Goal: Contribute content: Contribute content

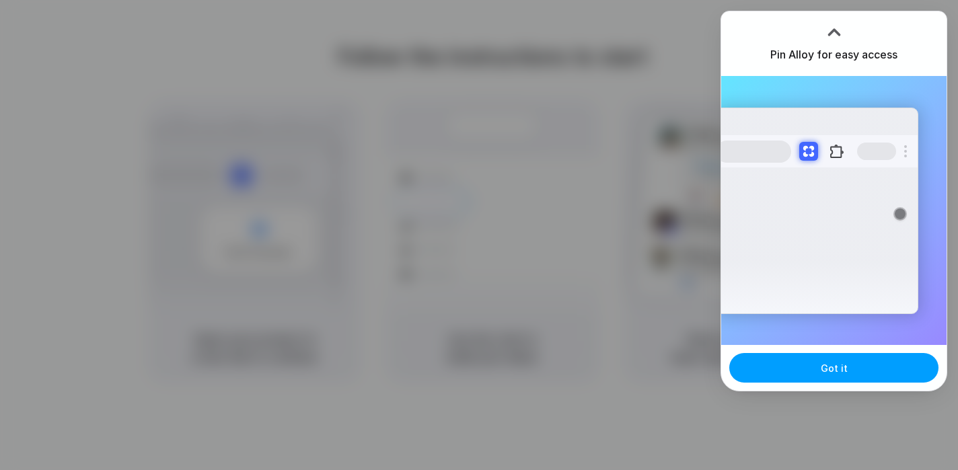
click at [831, 377] on button "Got it" at bounding box center [833, 368] width 209 height 30
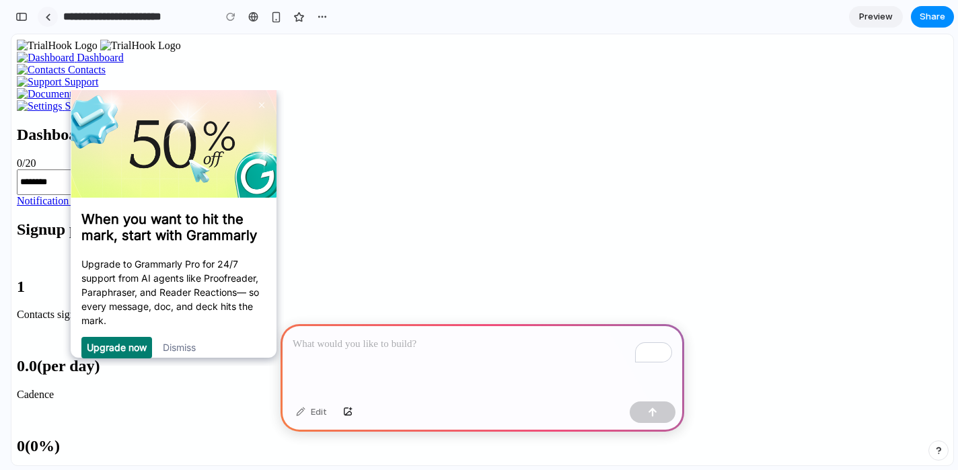
click at [49, 20] on div at bounding box center [48, 16] width 6 height 7
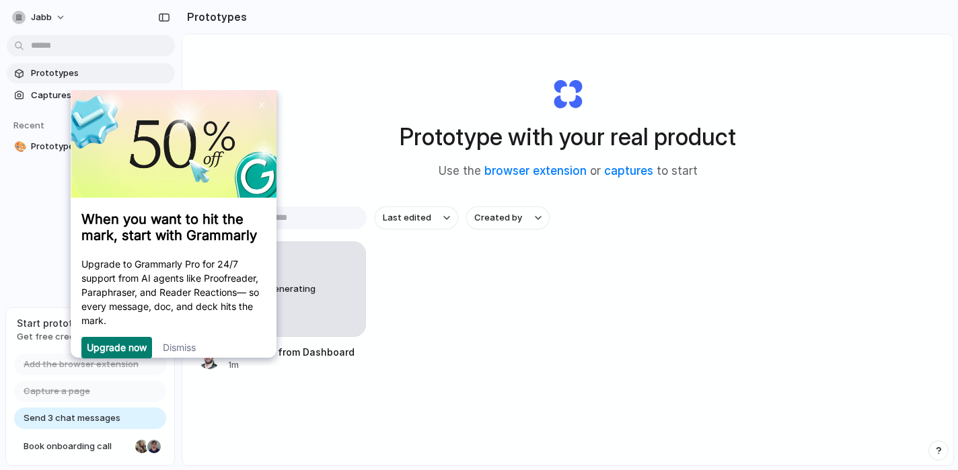
click at [192, 353] on link "Dismiss" at bounding box center [178, 346] width 33 height 11
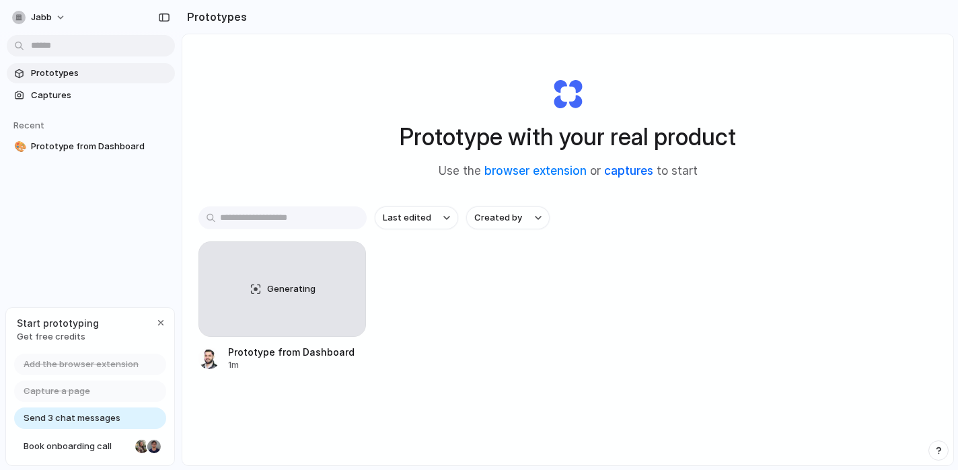
click at [644, 176] on link "captures" at bounding box center [628, 170] width 49 height 13
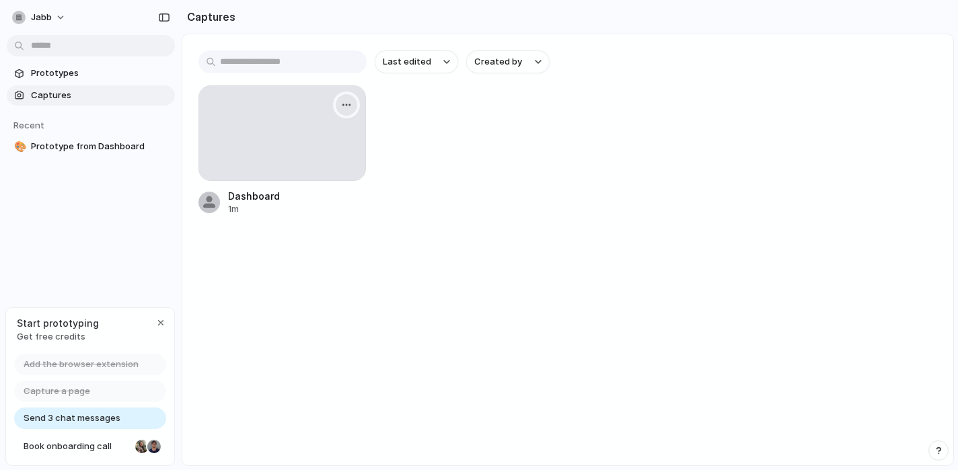
click at [343, 111] on button "button" at bounding box center [347, 105] width 22 height 22
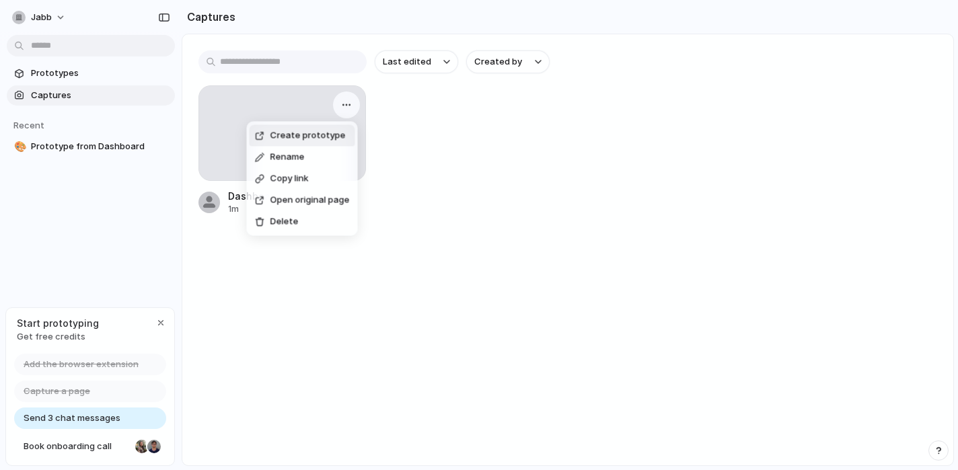
click at [456, 142] on div "Create prototype Rename Copy link Open original page Delete" at bounding box center [479, 235] width 958 height 470
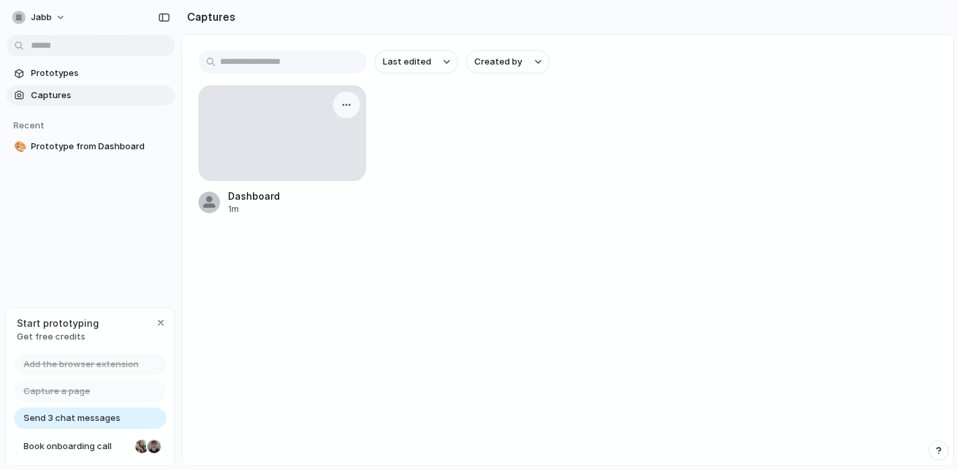
click at [271, 152] on div at bounding box center [282, 133] width 166 height 94
click at [255, 170] on div at bounding box center [282, 133] width 166 height 94
click at [82, 77] on span "Prototypes" at bounding box center [100, 73] width 139 height 13
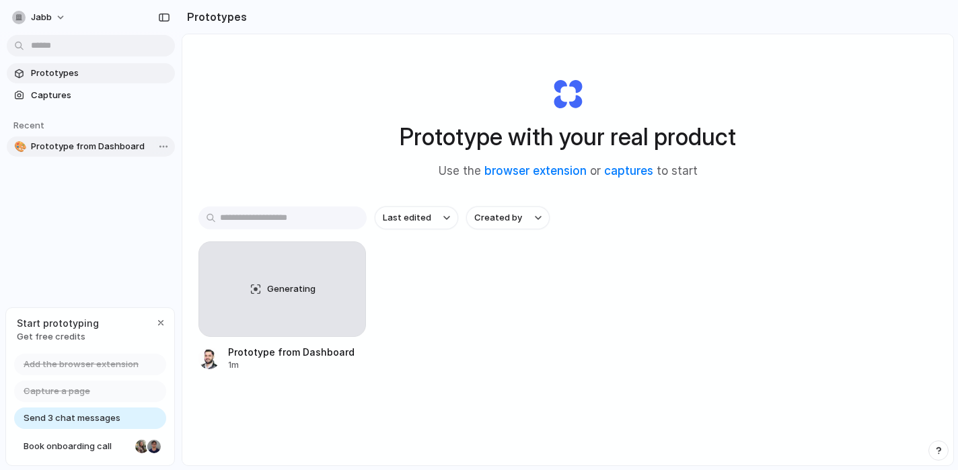
click at [70, 147] on span "Prototype from Dashboard" at bounding box center [100, 146] width 139 height 13
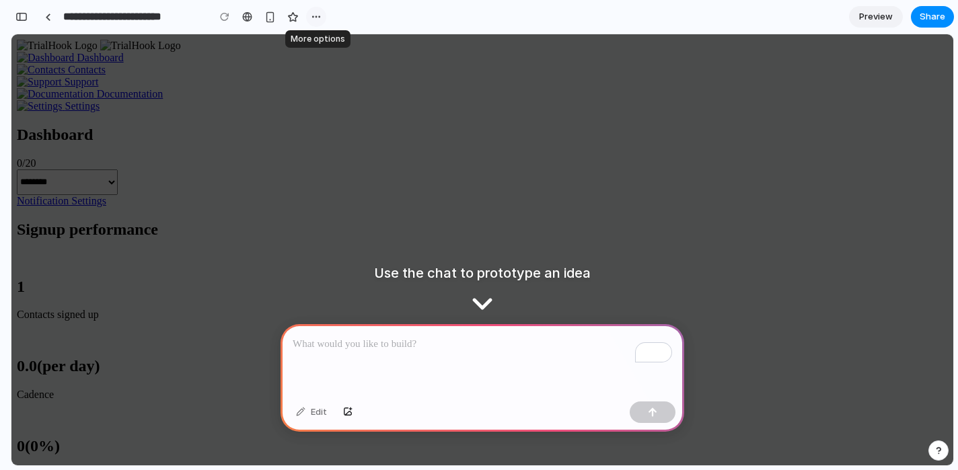
click at [320, 22] on button "button" at bounding box center [316, 17] width 20 height 20
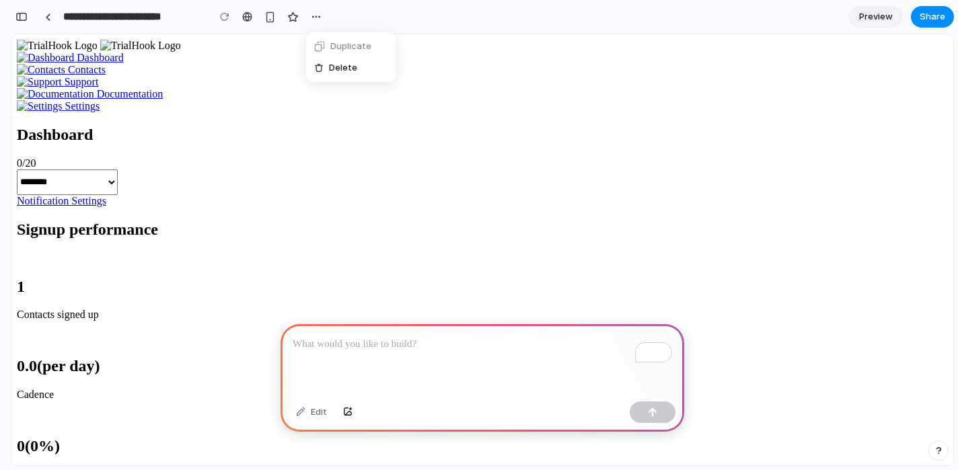
click at [382, 8] on div "Duplicate Delete" at bounding box center [479, 235] width 958 height 470
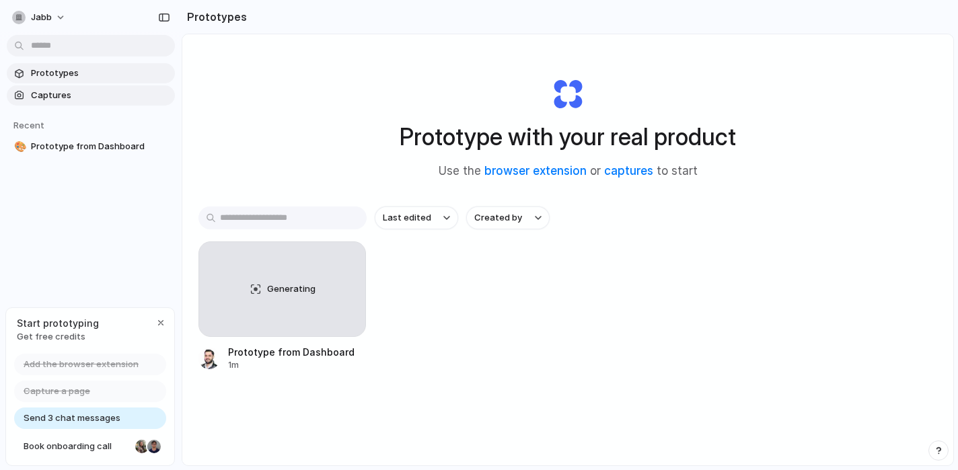
click at [61, 94] on span "Captures" at bounding box center [100, 95] width 139 height 13
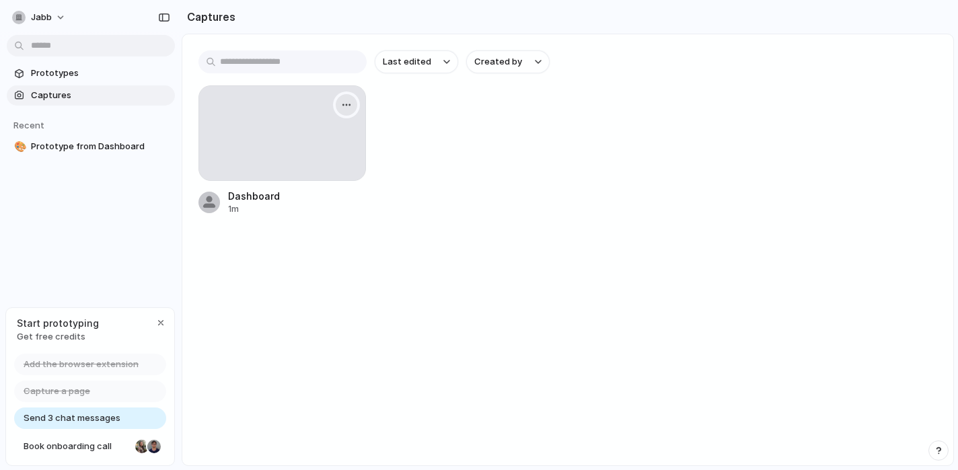
click at [347, 101] on div "button" at bounding box center [346, 105] width 11 height 11
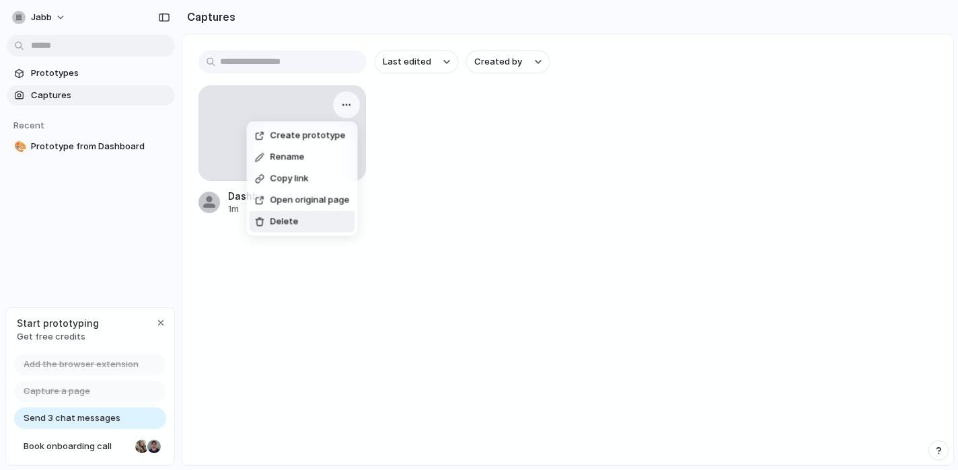
click at [323, 225] on li "Delete" at bounding box center [303, 222] width 106 height 22
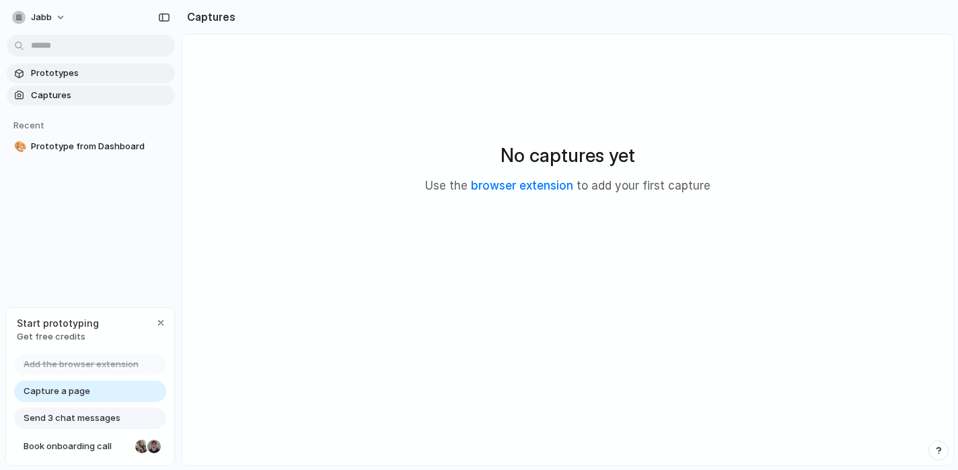
click at [78, 77] on span "Prototypes" at bounding box center [100, 73] width 139 height 13
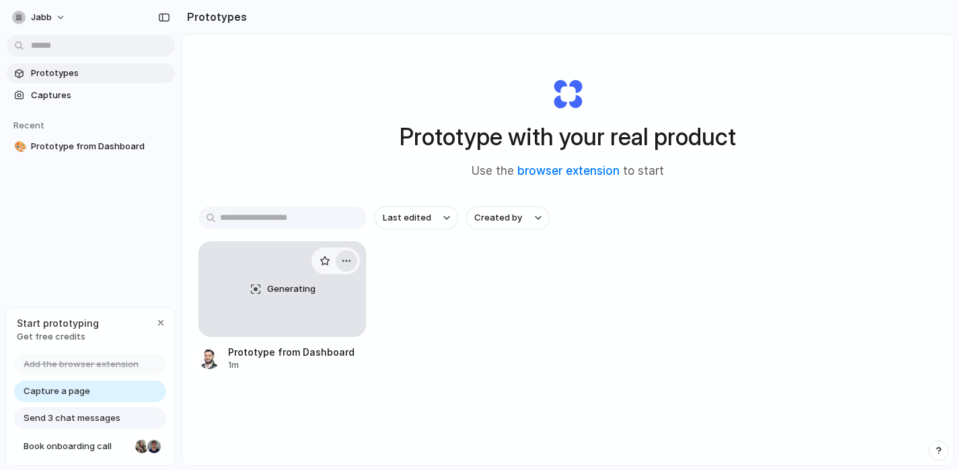
click at [355, 262] on button "button" at bounding box center [347, 261] width 22 height 22
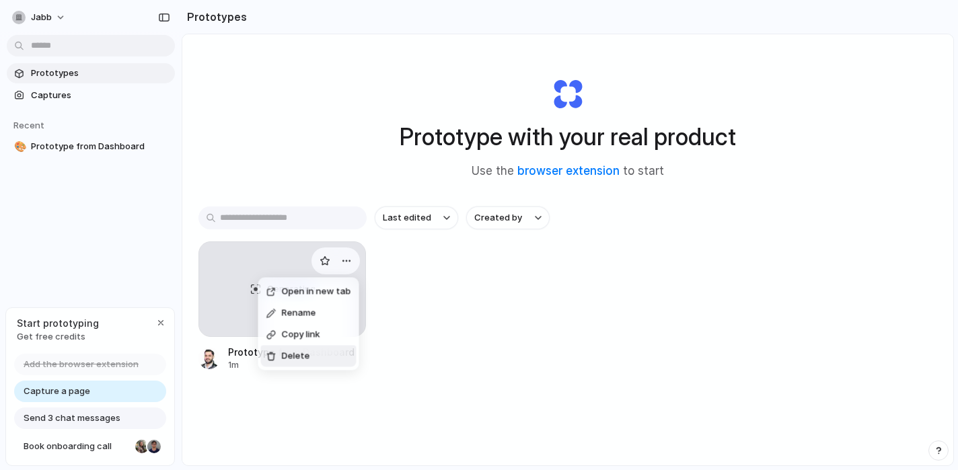
click at [327, 357] on li "Delete" at bounding box center [309, 357] width 96 height 22
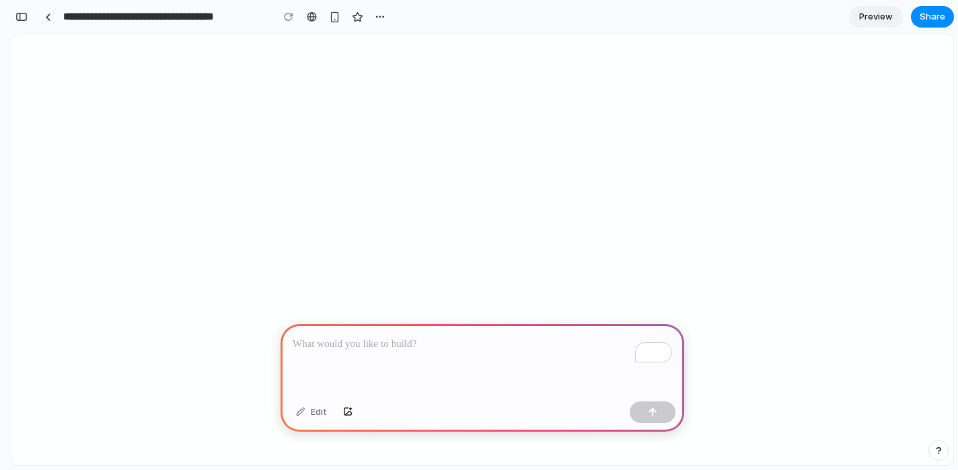
scroll to position [3, 0]
click at [371, 346] on p "To enrich screen reader interactions, please activate Accessibility in Grammarl…" at bounding box center [483, 344] width 380 height 16
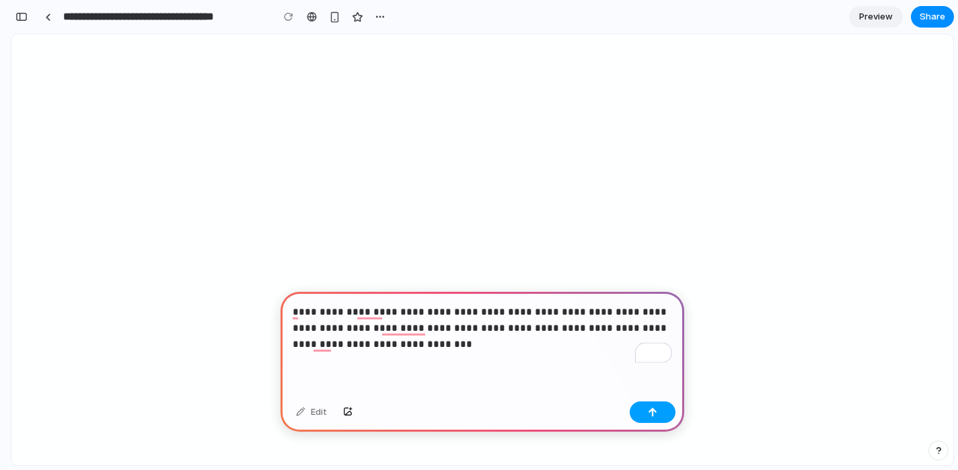
click at [640, 408] on button "button" at bounding box center [653, 413] width 46 height 22
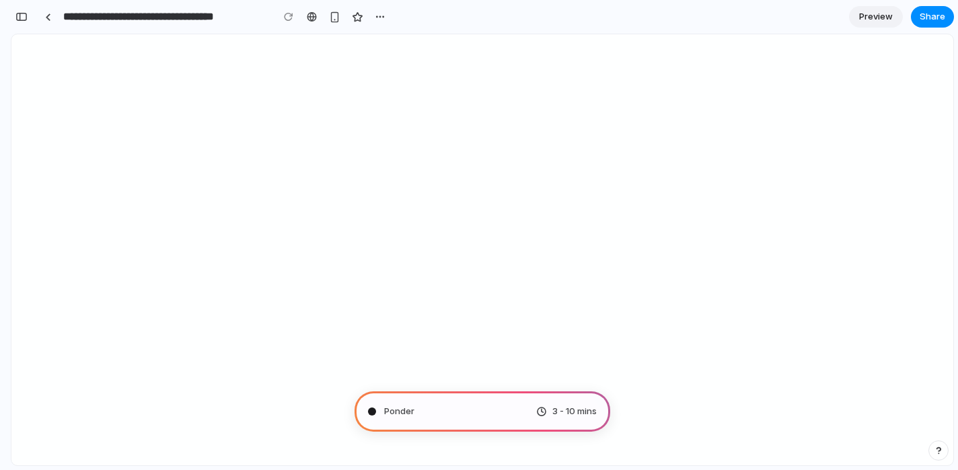
type input "**********"
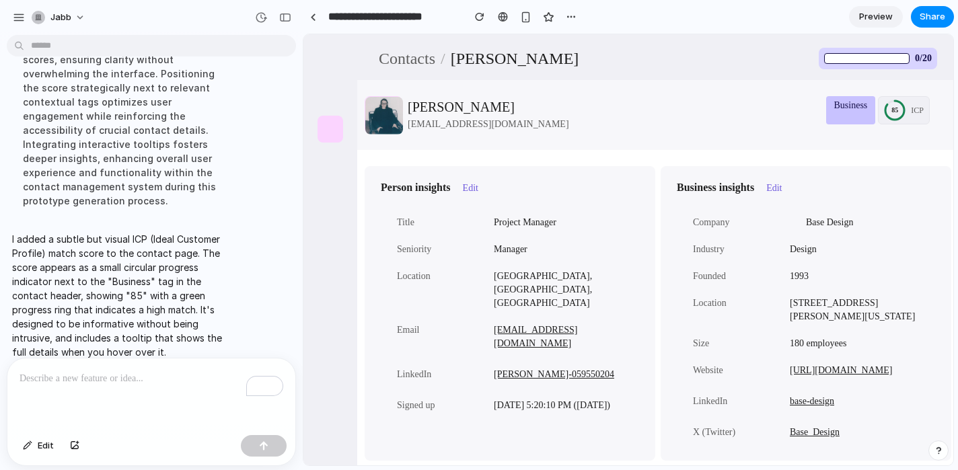
scroll to position [244, 0]
click at [334, 155] on div at bounding box center [331, 238] width 26 height 244
click at [333, 141] on link at bounding box center [331, 129] width 26 height 27
click at [875, 9] on link "Preview" at bounding box center [876, 17] width 54 height 22
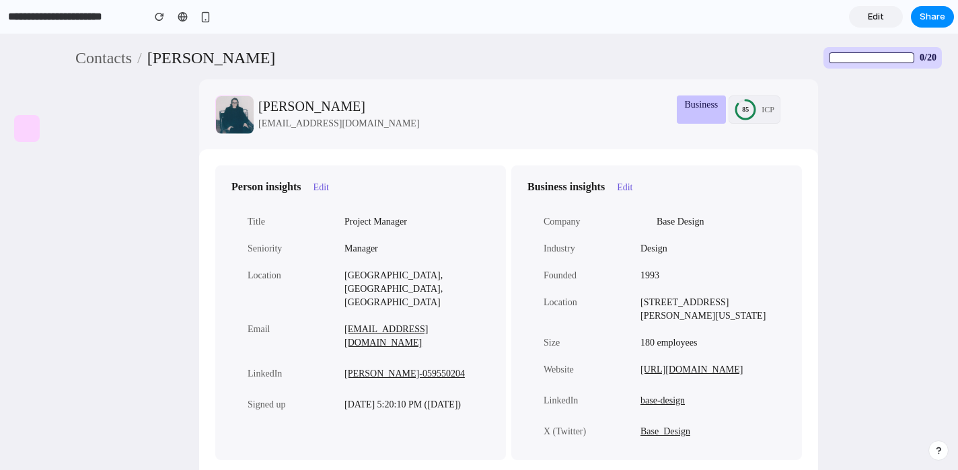
click at [770, 109] on span "ICP" at bounding box center [768, 110] width 13 height 12
drag, startPoint x: 748, startPoint y: 103, endPoint x: 772, endPoint y: 119, distance: 29.1
click at [772, 119] on div "85 ICP" at bounding box center [755, 110] width 52 height 28
click at [763, 115] on div at bounding box center [763, 115] width 0 height 0
click at [649, 220] on img at bounding box center [646, 222] width 11 height 11
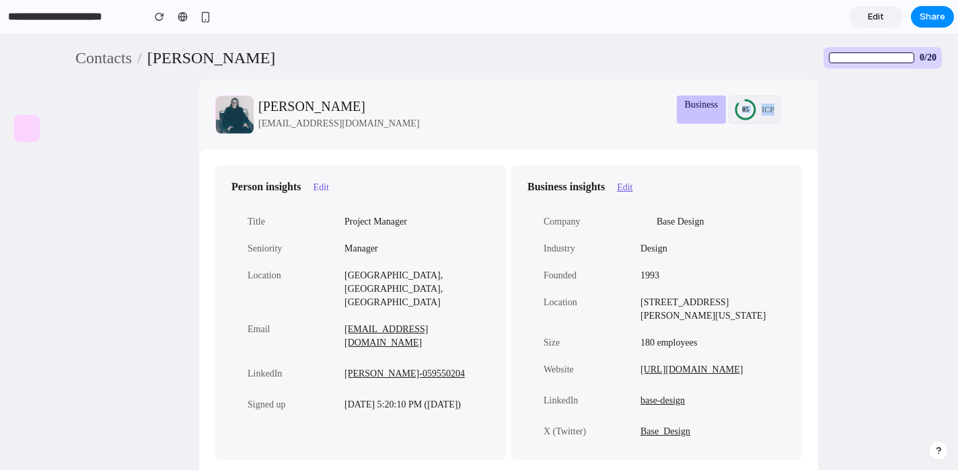
click at [637, 190] on button "Edit" at bounding box center [625, 187] width 24 height 15
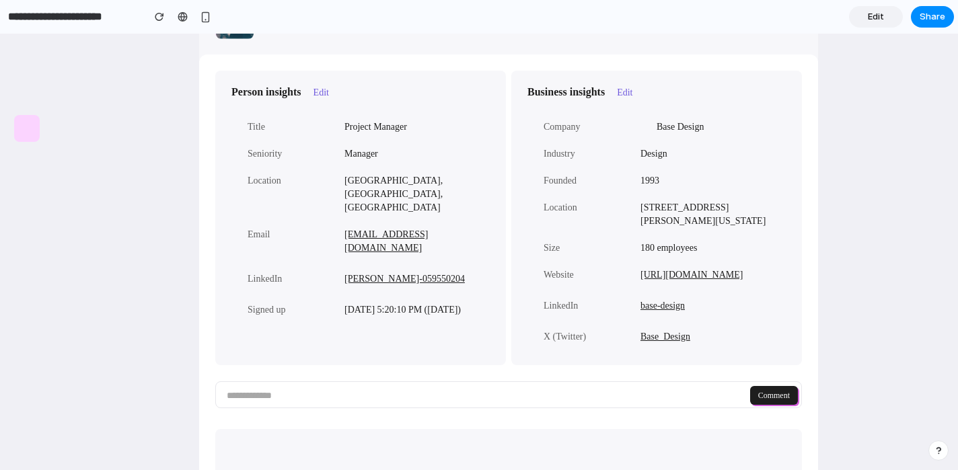
click at [711, 163] on span "Design" at bounding box center [713, 154] width 145 height 22
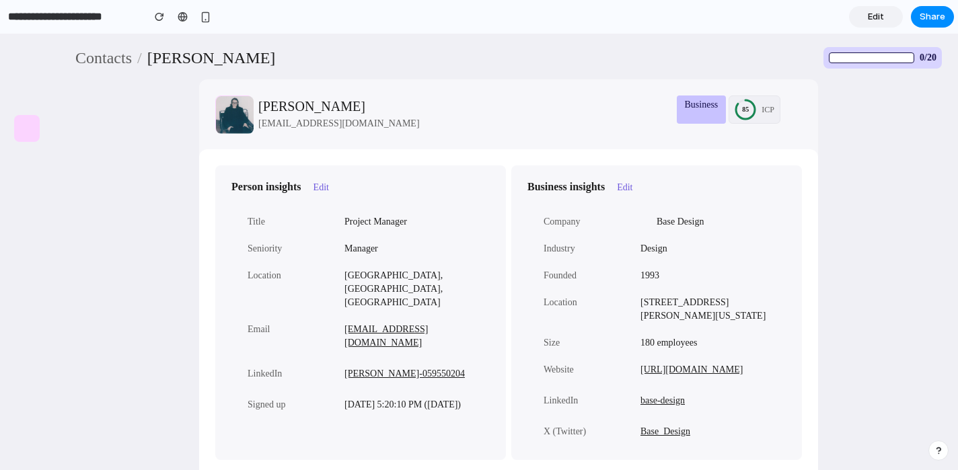
click at [711, 163] on div "Person insights Edit Title Project Manager Seniority Manager Location Brussels,…" at bounding box center [508, 436] width 619 height 574
drag, startPoint x: 744, startPoint y: 107, endPoint x: 764, endPoint y: 106, distance: 20.9
click at [764, 106] on div "85 ICP" at bounding box center [755, 110] width 52 height 28
drag, startPoint x: 764, startPoint y: 106, endPoint x: 775, endPoint y: 106, distance: 10.8
click at [766, 106] on span "ICP" at bounding box center [768, 110] width 13 height 12
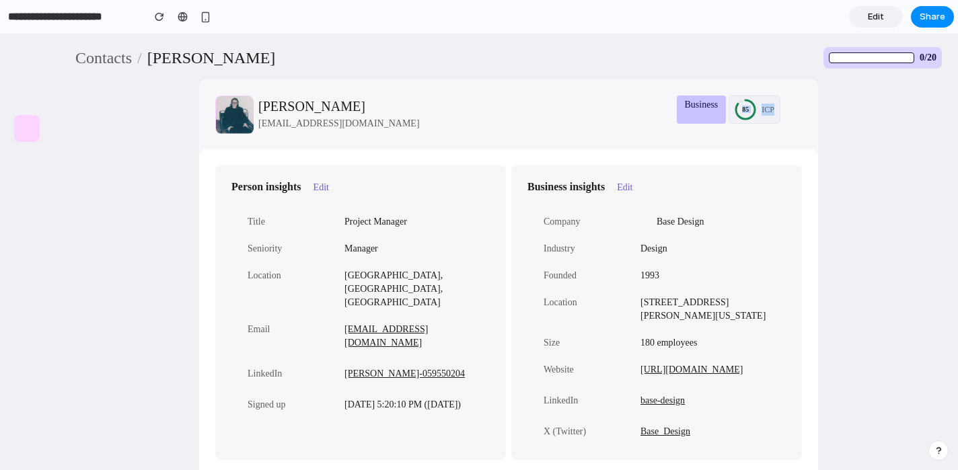
drag, startPoint x: 776, startPoint y: 106, endPoint x: 755, endPoint y: 106, distance: 20.9
click at [755, 106] on div "85 ICP" at bounding box center [755, 110] width 52 height 28
click at [736, 123] on div "85 ICP" at bounding box center [755, 110] width 52 height 28
drag, startPoint x: 736, startPoint y: 116, endPoint x: 778, endPoint y: 110, distance: 42.7
click at [772, 110] on div "85 ICP" at bounding box center [755, 110] width 52 height 28
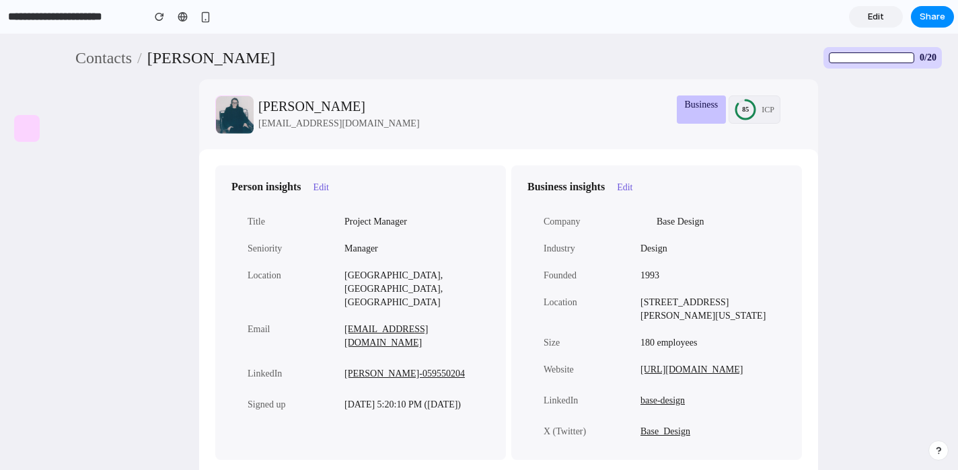
click at [803, 111] on div "Jack Farrazijn jack@basedesign.com Business 85 ICP Delete contact Person insigh…" at bounding box center [508, 401] width 619 height 644
click at [877, 17] on span "Edit" at bounding box center [876, 16] width 16 height 13
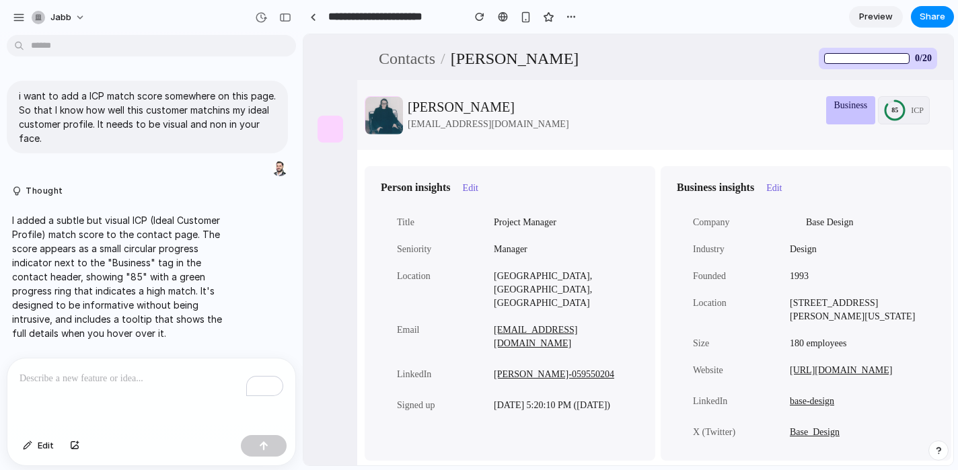
click at [872, 21] on span "Preview" at bounding box center [876, 16] width 34 height 13
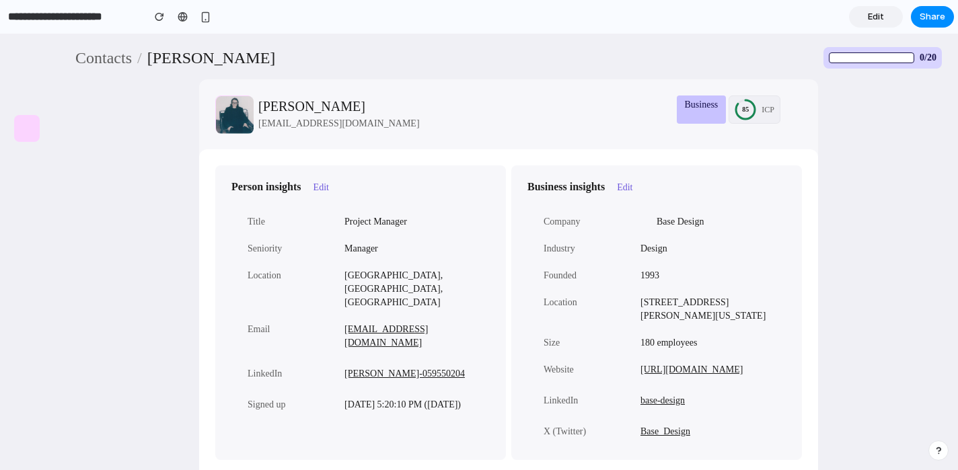
click at [891, 7] on link "Edit" at bounding box center [876, 17] width 54 height 22
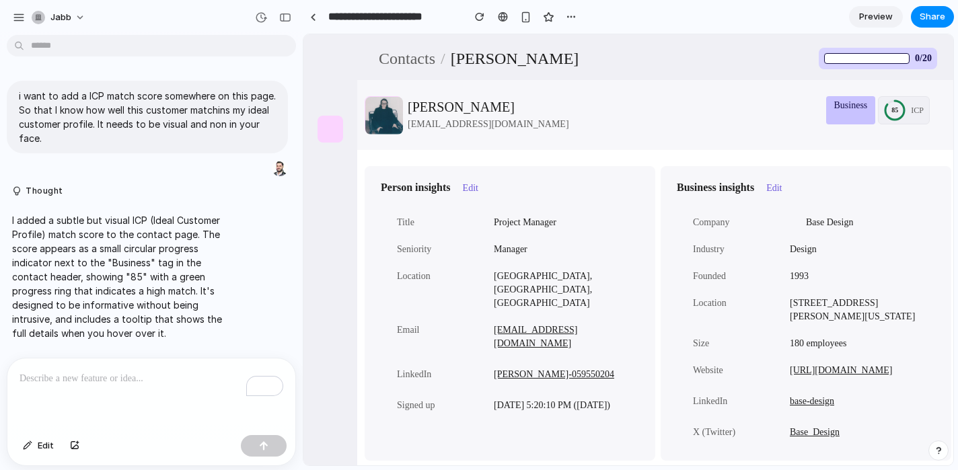
click at [195, 383] on p "To enrich screen reader interactions, please activate Accessibility in Grammarl…" at bounding box center [152, 379] width 264 height 16
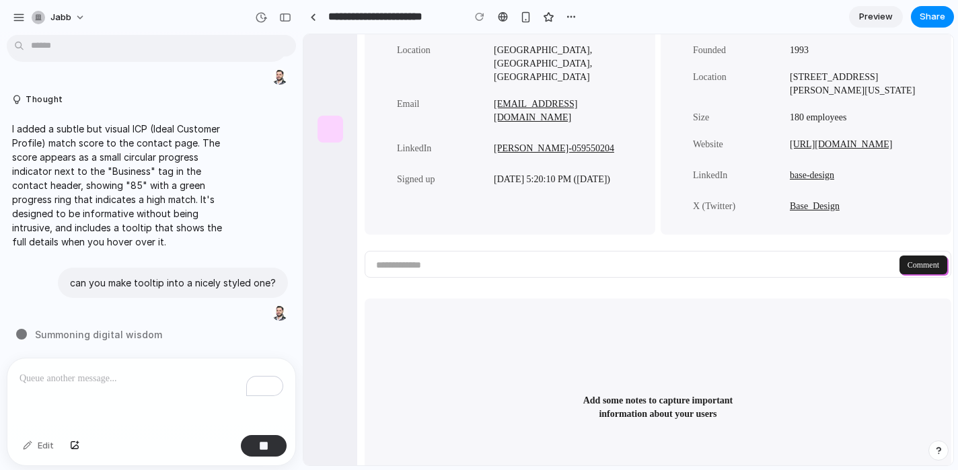
scroll to position [256, 0]
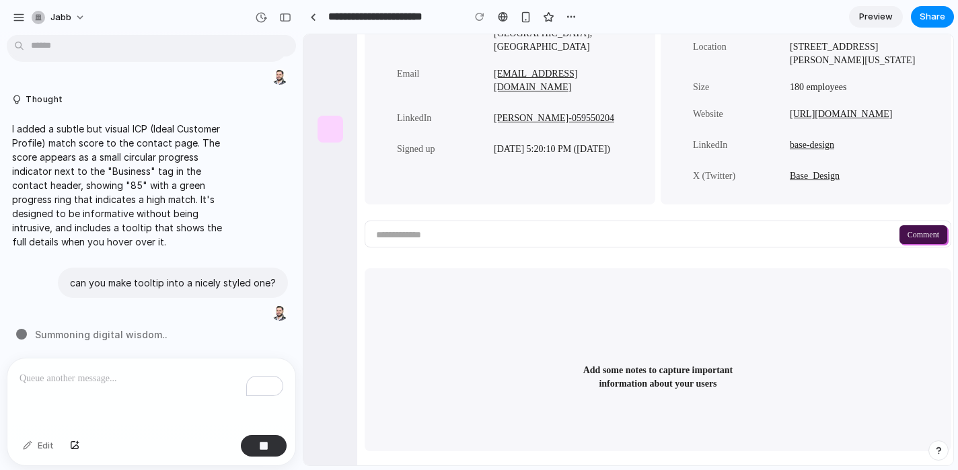
click at [933, 229] on button "Comment" at bounding box center [924, 234] width 48 height 19
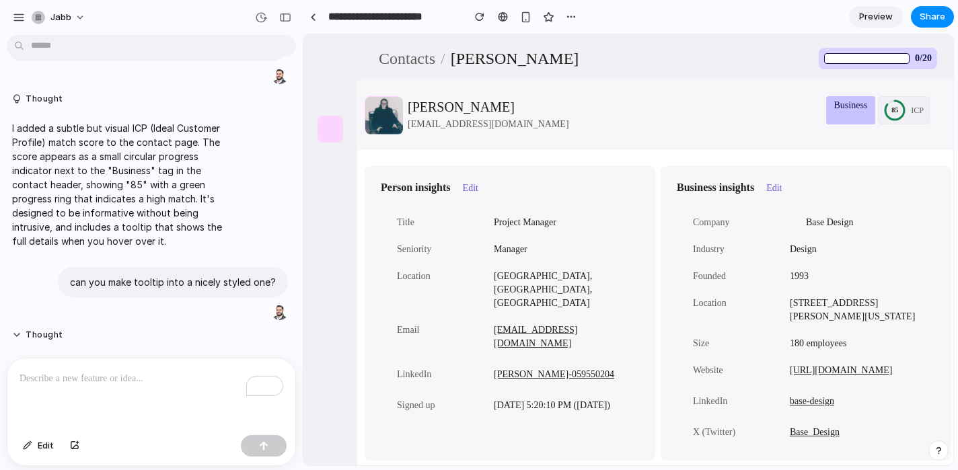
scroll to position [466, 0]
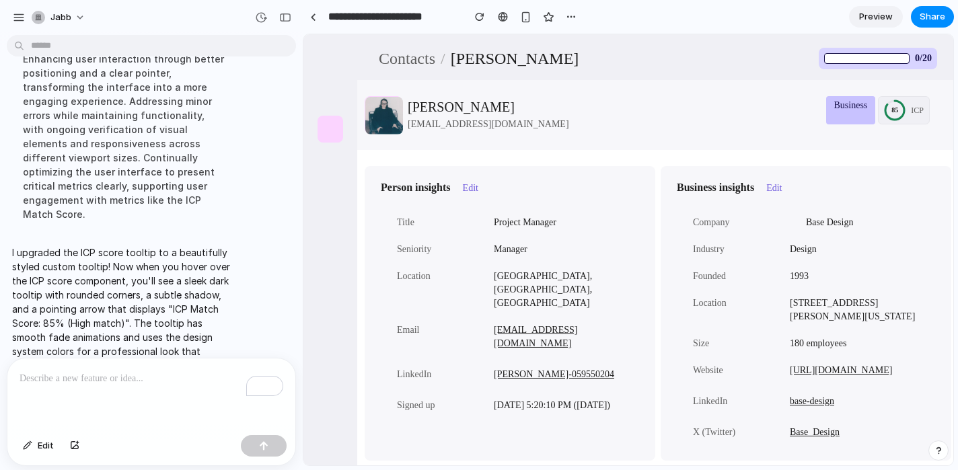
click at [871, 17] on span "Preview" at bounding box center [876, 16] width 34 height 13
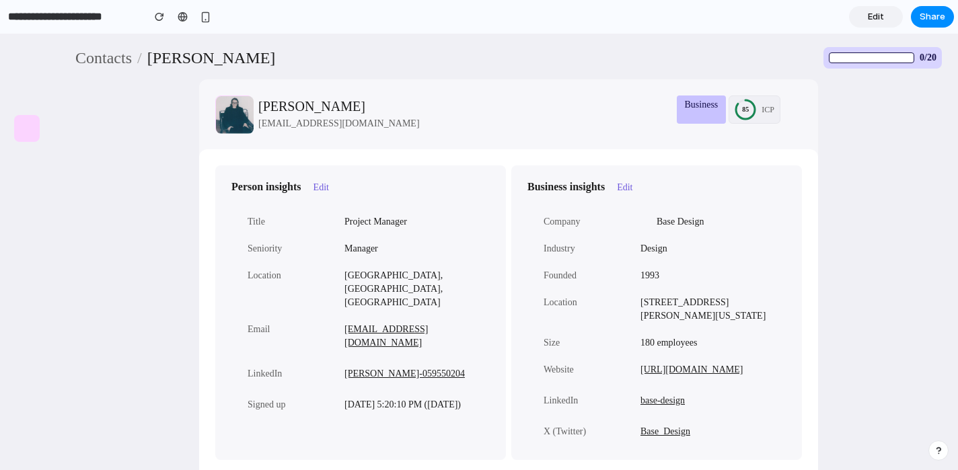
click at [871, 12] on span "Edit" at bounding box center [876, 16] width 16 height 13
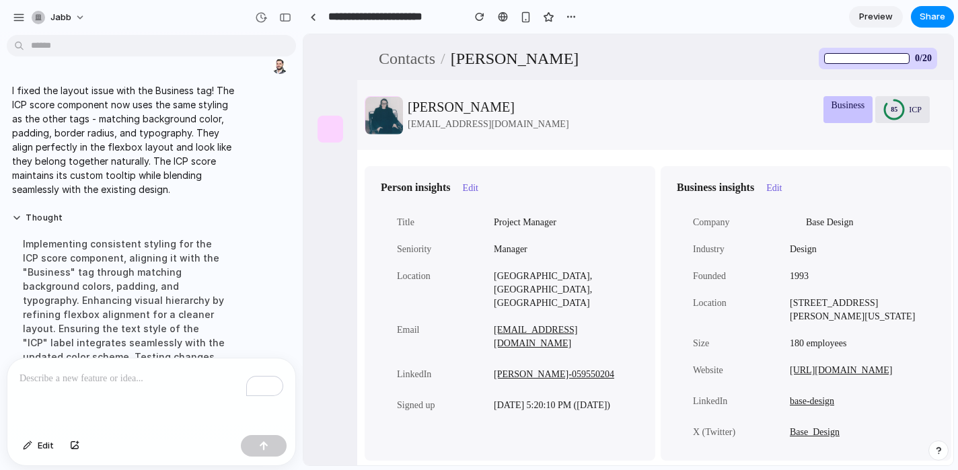
scroll to position [688, 0]
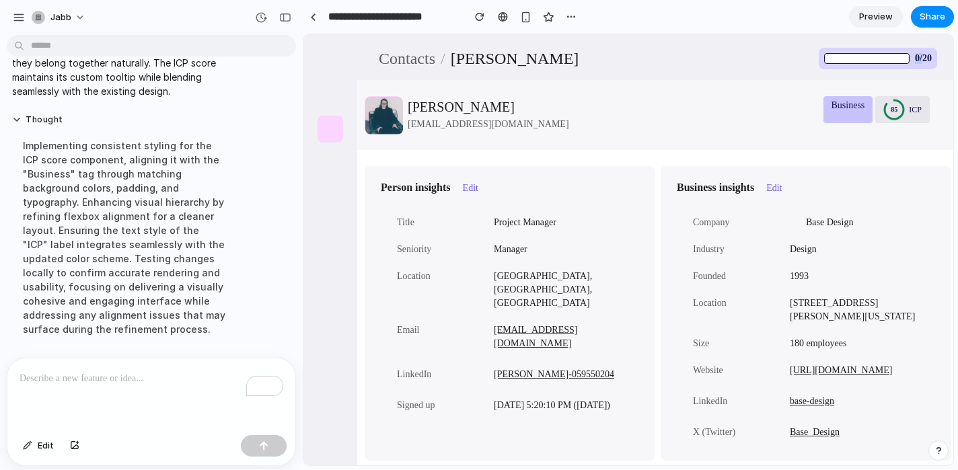
drag, startPoint x: 921, startPoint y: 54, endPoint x: 860, endPoint y: 54, distance: 60.6
click at [860, 54] on div "0/20" at bounding box center [878, 59] width 118 height 22
click at [698, 54] on div "Contacts / Jack Farrazijn 0/20" at bounding box center [658, 59] width 559 height 22
drag, startPoint x: 411, startPoint y: 105, endPoint x: 479, endPoint y: 120, distance: 69.7
click at [479, 120] on div "Jack Farrazijn jack@basedesign.com" at bounding box center [613, 115] width 410 height 32
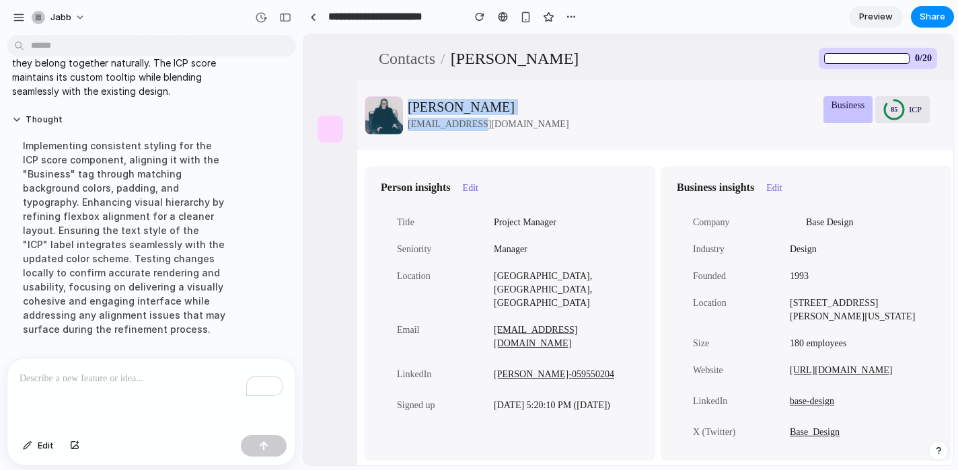
click at [479, 120] on span "jack@basedesign.com" at bounding box center [613, 124] width 410 height 13
